Goal: Task Accomplishment & Management: Manage account settings

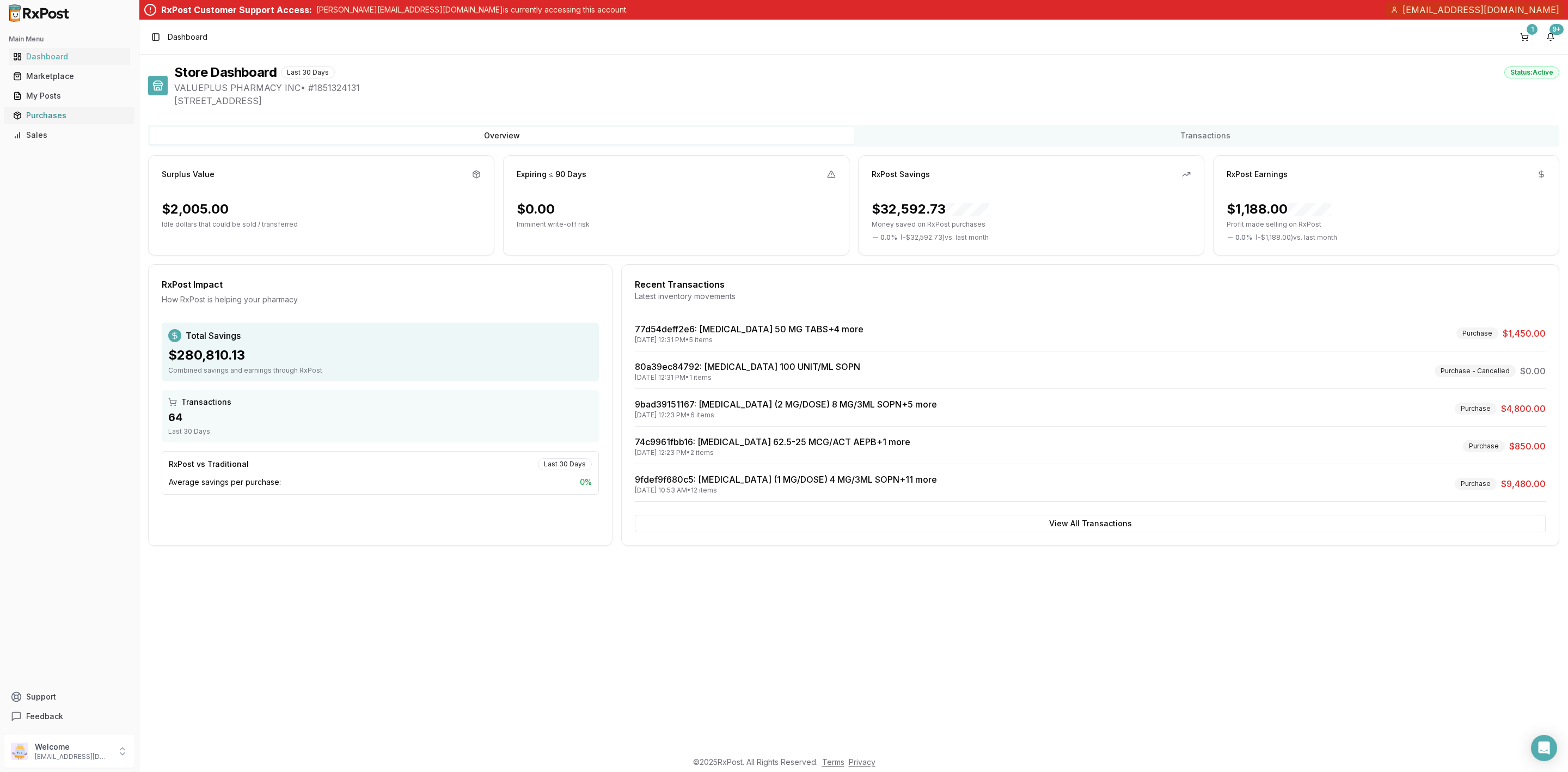
click at [23, 113] on div "Purchases" at bounding box center [69, 115] width 112 height 11
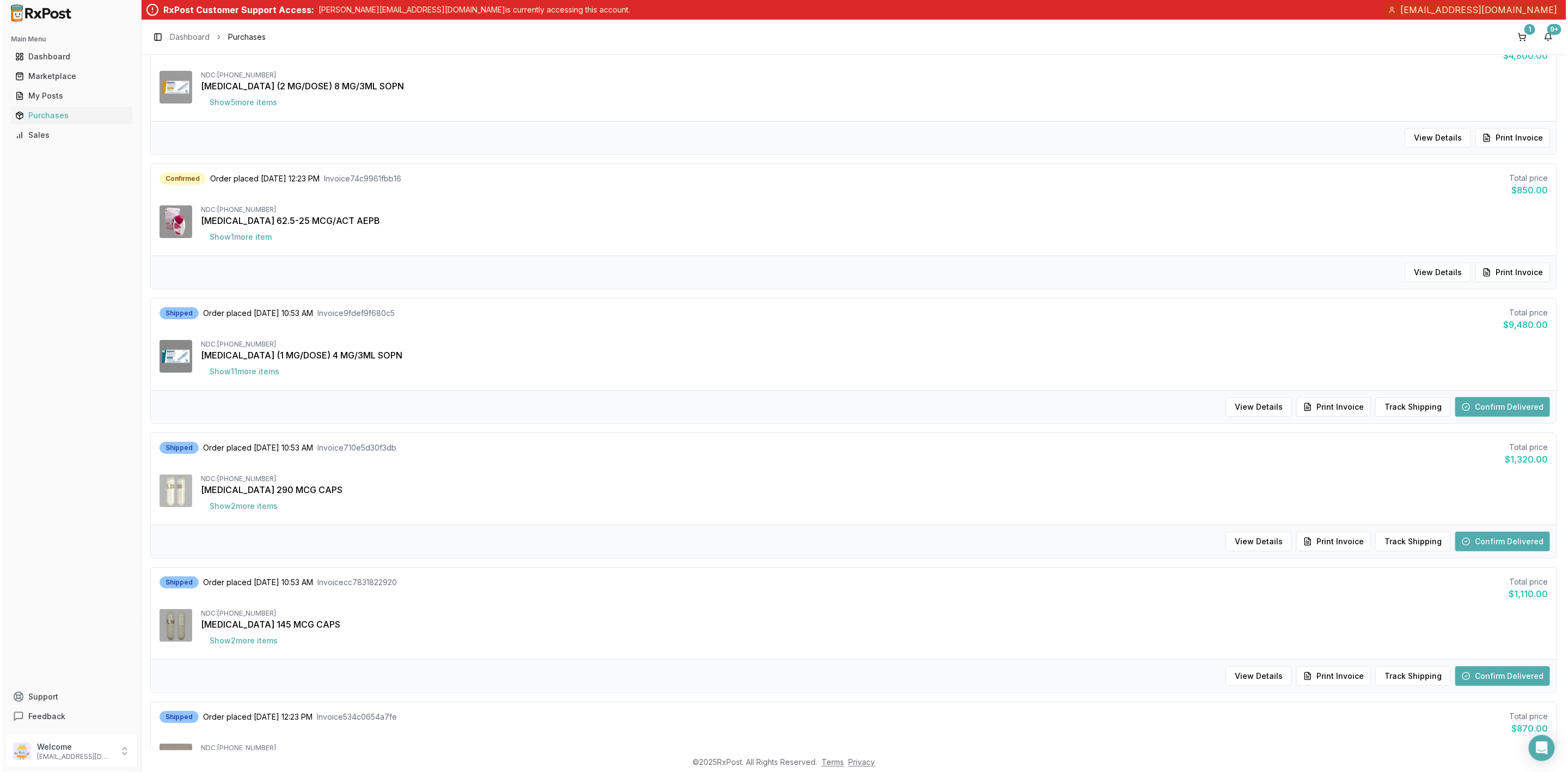
scroll to position [490, 0]
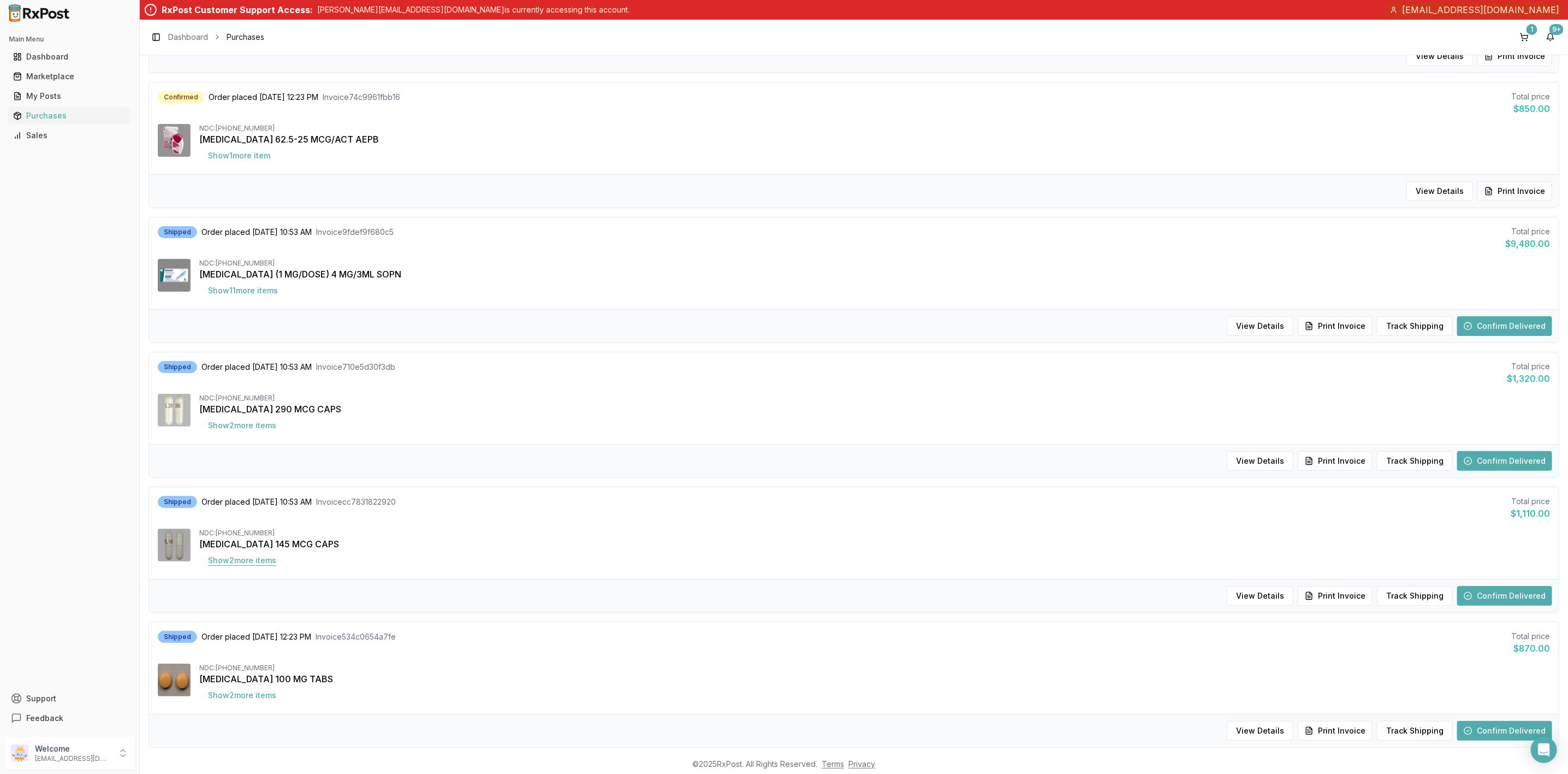
click at [267, 567] on button "Show 2 more item s" at bounding box center [242, 560] width 86 height 19
click at [1525, 28] on button "1" at bounding box center [1524, 37] width 17 height 17
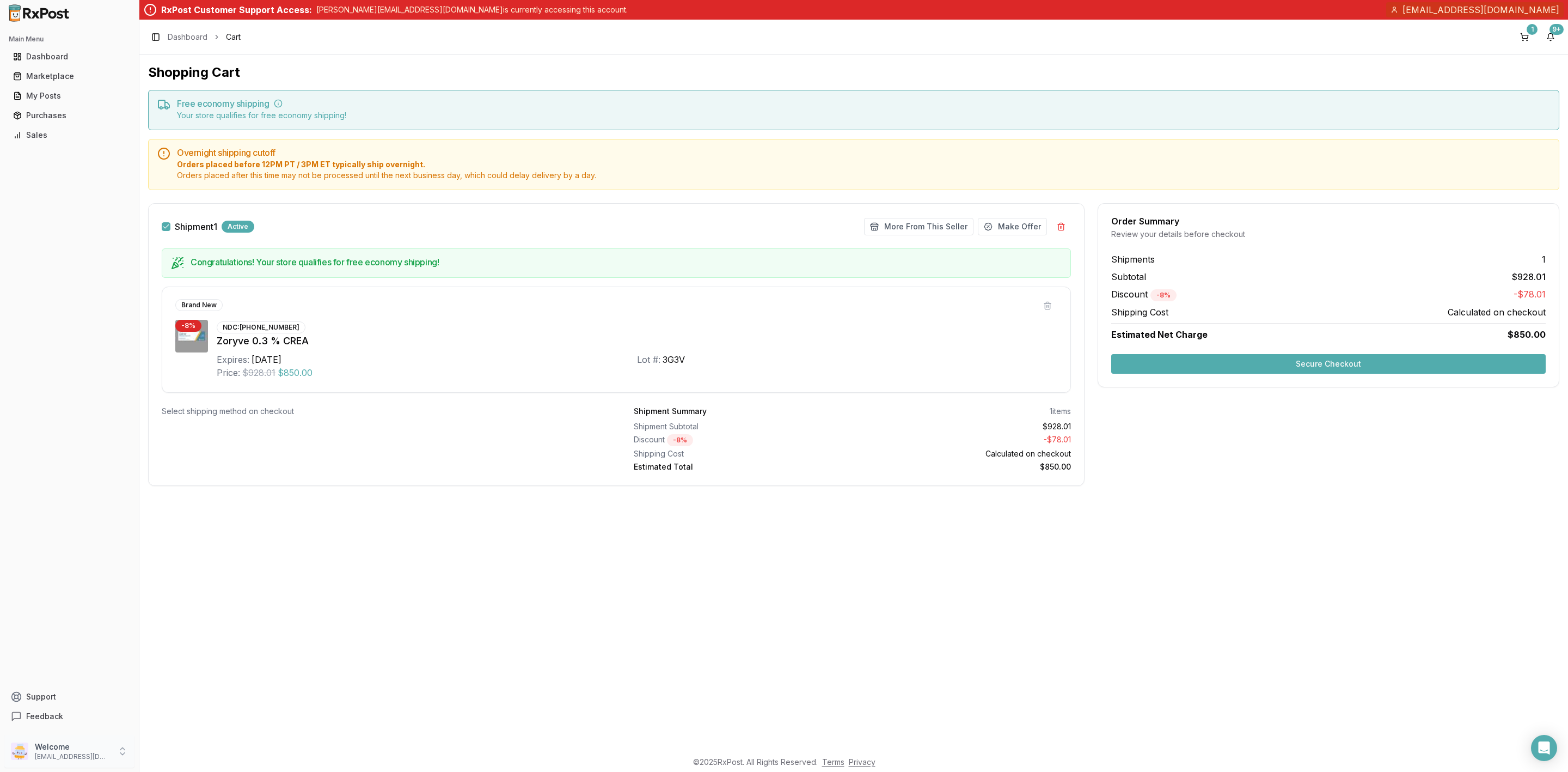
click at [64, 756] on p "[EMAIL_ADDRESS][DOMAIN_NAME]" at bounding box center [73, 756] width 76 height 9
click at [183, 757] on span "Sign Out" at bounding box center [197, 753] width 103 height 11
